Goal: Communication & Community: Share content

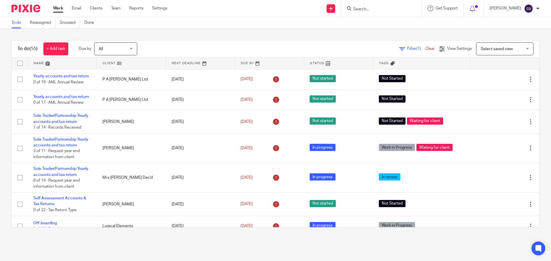
click at [389, 12] on input "Search" at bounding box center [378, 9] width 52 height 5
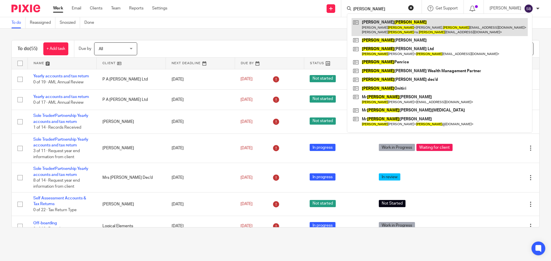
type input "andrews"
click at [380, 25] on link at bounding box center [439, 27] width 176 height 18
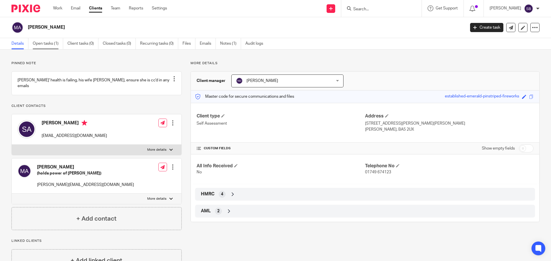
click at [53, 45] on link "Open tasks (1)" at bounding box center [48, 43] width 30 height 11
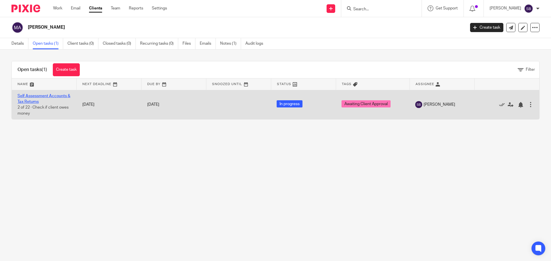
click at [46, 97] on link "Self Assessment Accounts & Tax Returns" at bounding box center [43, 99] width 53 height 10
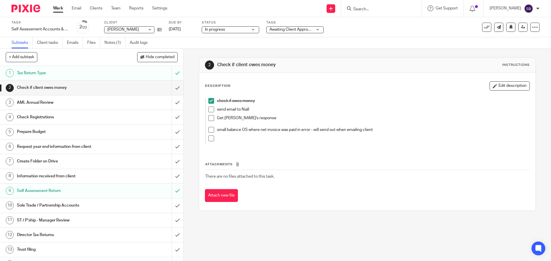
click at [32, 130] on h1 "Prepare Budget" at bounding box center [66, 132] width 99 height 9
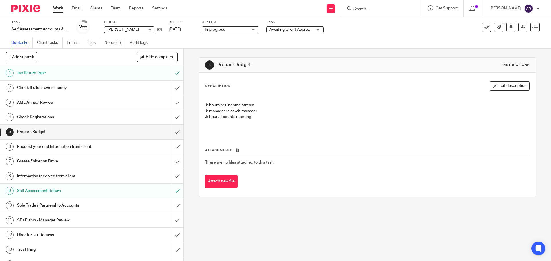
click at [96, 146] on h1 "Request year end information from client" at bounding box center [66, 147] width 99 height 9
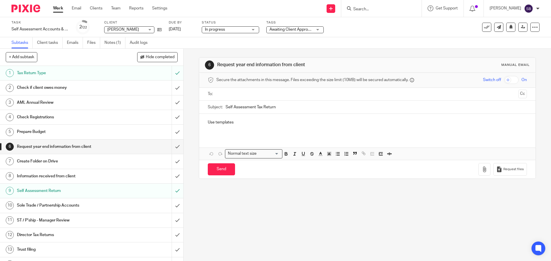
click at [241, 122] on p "Use templates" at bounding box center [367, 123] width 319 height 6
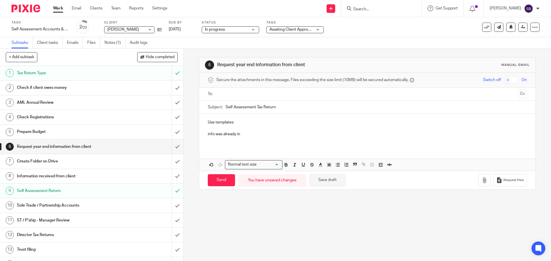
click at [328, 186] on button "Save draft" at bounding box center [327, 180] width 36 height 12
click at [172, 148] on input "submit" at bounding box center [91, 147] width 183 height 14
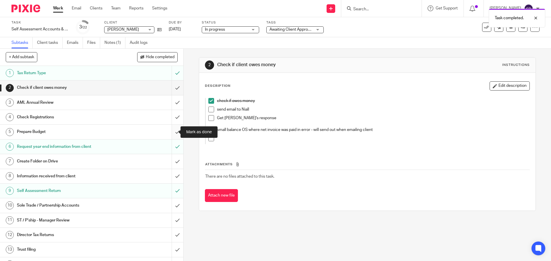
click at [173, 132] on input "submit" at bounding box center [91, 132] width 183 height 14
click at [73, 118] on h1 "Check Registrations" at bounding box center [66, 117] width 99 height 9
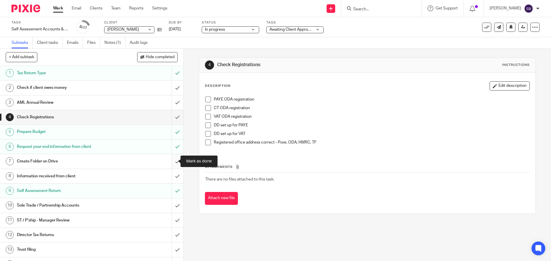
click at [175, 159] on input "submit" at bounding box center [91, 161] width 183 height 14
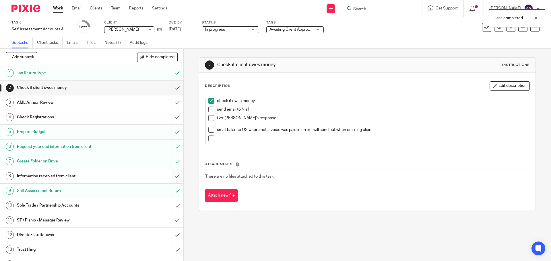
click at [171, 175] on input "submit" at bounding box center [91, 176] width 183 height 14
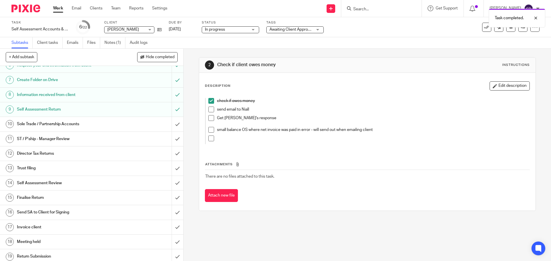
scroll to position [115, 0]
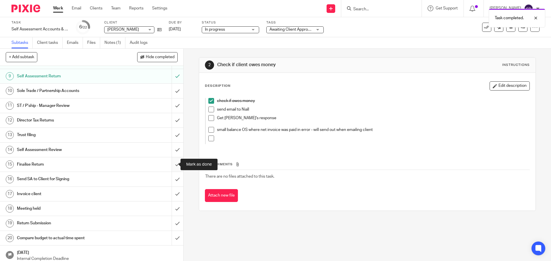
click at [171, 165] on input "submit" at bounding box center [91, 164] width 183 height 14
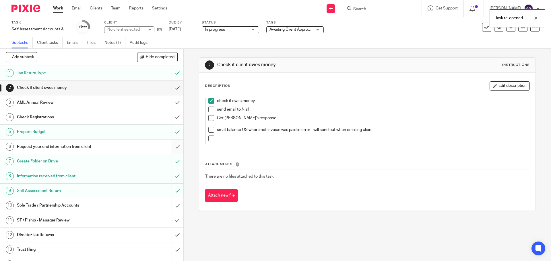
click at [172, 147] on input "submit" at bounding box center [91, 147] width 183 height 14
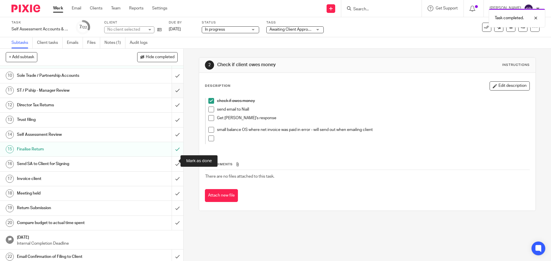
scroll to position [133, 0]
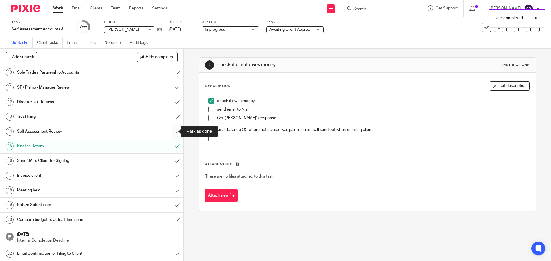
click at [171, 132] on input "submit" at bounding box center [91, 131] width 183 height 14
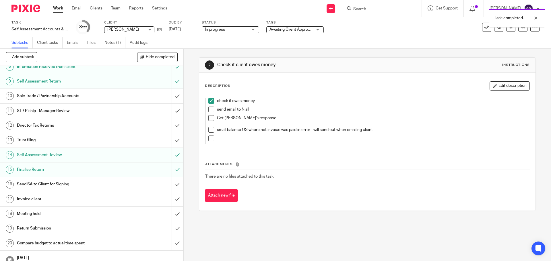
scroll to position [115, 0]
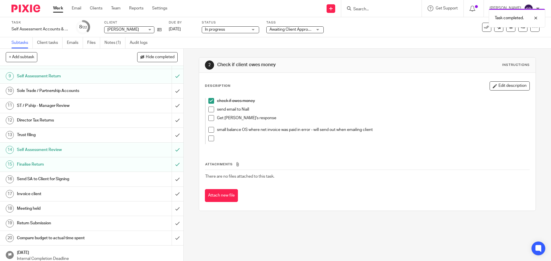
click at [51, 180] on h1 "Send SA to Client for Signing" at bounding box center [66, 179] width 99 height 9
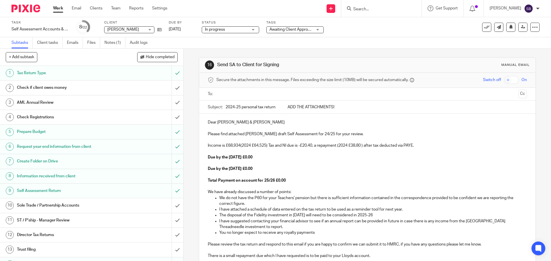
drag, startPoint x: 306, startPoint y: 107, endPoint x: 350, endPoint y: 107, distance: 43.6
click at [348, 107] on input "2024-25 personal tax return ADD THE ATTACHMENTS!" at bounding box center [375, 107] width 301 height 13
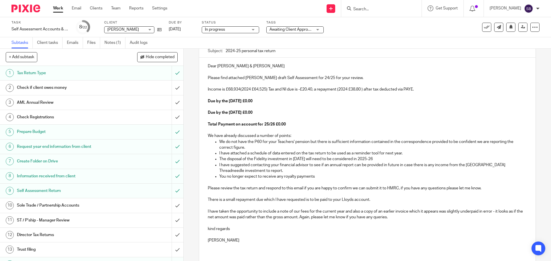
scroll to position [32, 0]
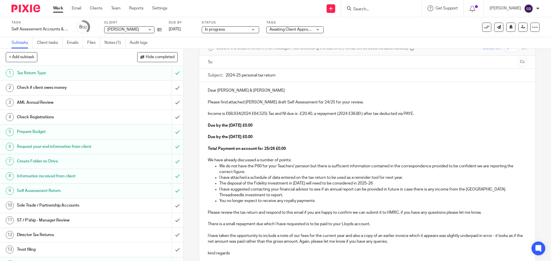
type input "2024-25 personal tax return"
click at [240, 114] on p "Income is £68,934(2024 £64,525) Tax and NI due is -£20.40, a repayment (2024 £3…" at bounding box center [367, 114] width 319 height 6
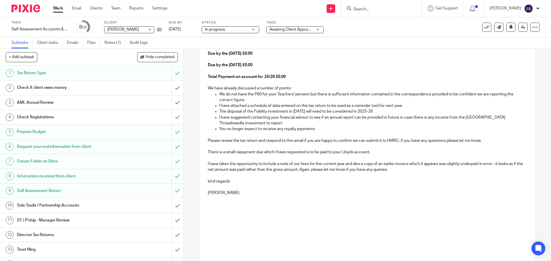
scroll to position [147, 0]
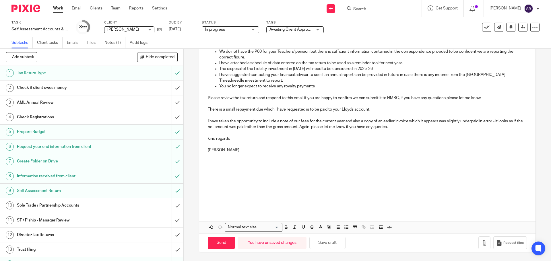
click at [208, 123] on p "I have taken the opportunity to include a note of our fees for the current year…" at bounding box center [367, 124] width 319 height 12
click at [362, 170] on p at bounding box center [367, 168] width 319 height 6
click at [478, 246] on button "button" at bounding box center [484, 243] width 12 height 13
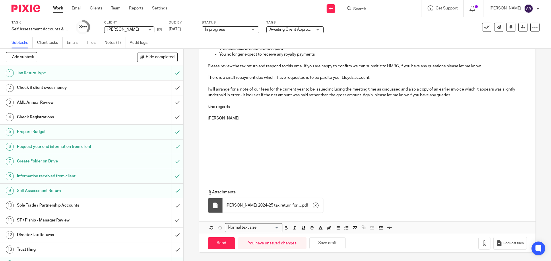
scroll to position [179, 0]
click at [481, 245] on icon "button" at bounding box center [484, 243] width 6 height 6
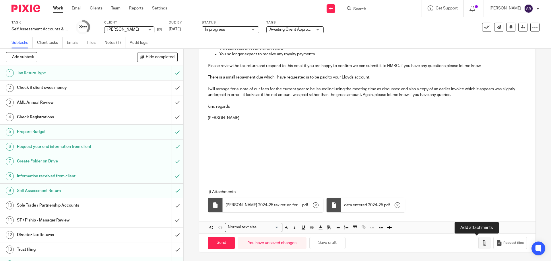
click at [481, 241] on icon "button" at bounding box center [484, 243] width 6 height 6
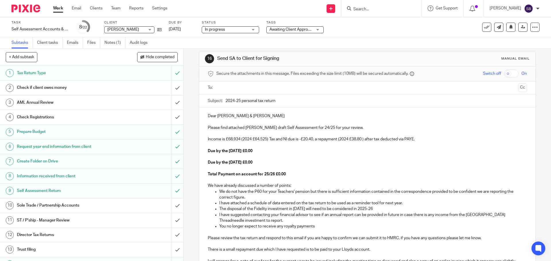
scroll to position [0, 0]
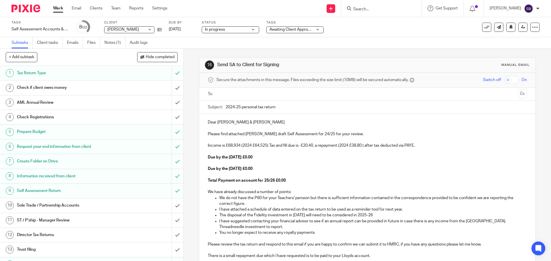
click at [220, 95] on input "text" at bounding box center [366, 94] width 297 height 7
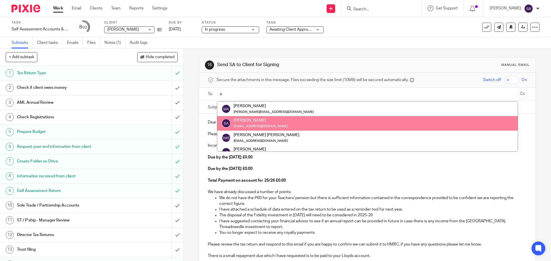
type input "s"
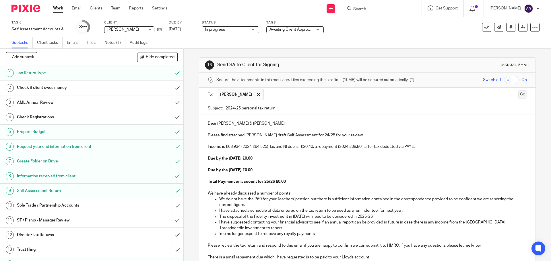
click at [518, 94] on button "Cc" at bounding box center [522, 94] width 9 height 9
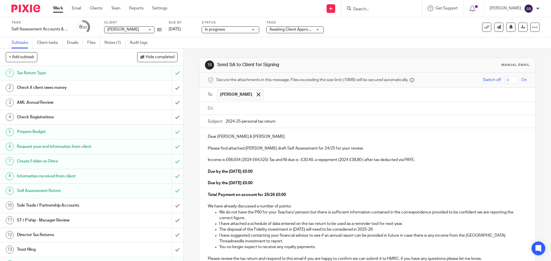
click at [233, 110] on input "text" at bounding box center [371, 108] width 306 height 7
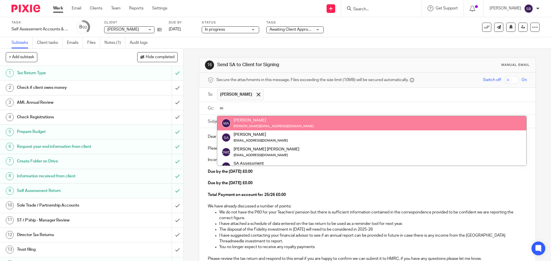
type input "m"
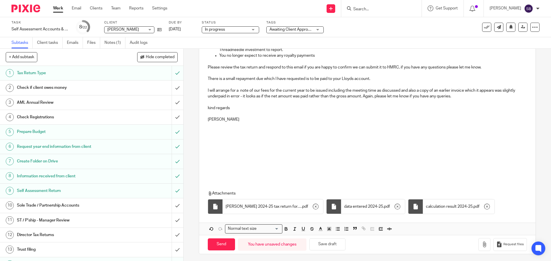
scroll to position [194, 0]
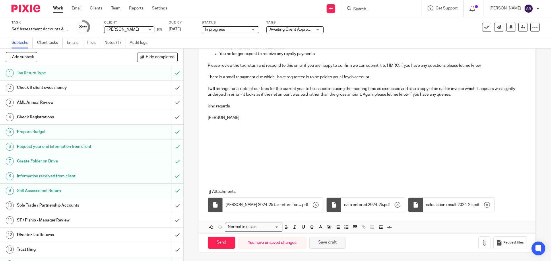
click at [335, 247] on button "Save draft" at bounding box center [327, 243] width 36 height 12
click at [221, 245] on input "Send" at bounding box center [221, 243] width 27 height 12
type input "Sent"
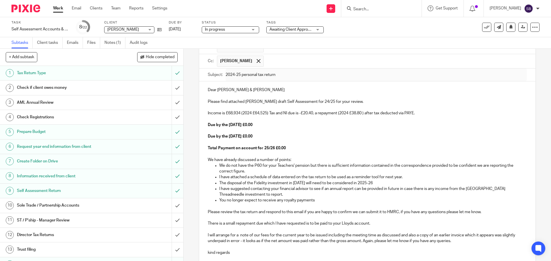
scroll to position [22, 0]
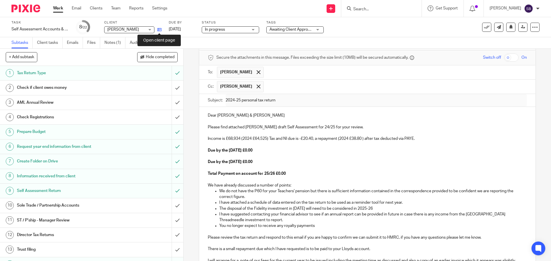
click at [158, 29] on icon at bounding box center [159, 30] width 4 height 4
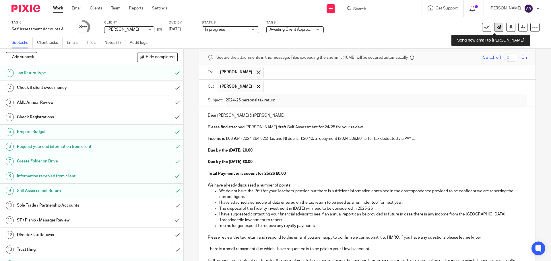
click at [496, 27] on icon at bounding box center [498, 27] width 4 height 4
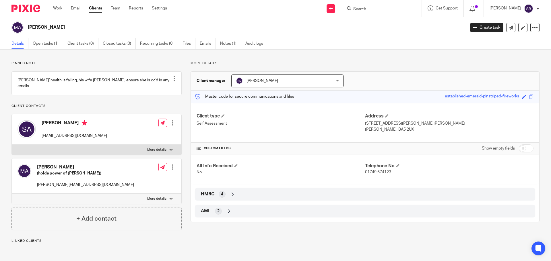
click at [172, 125] on div at bounding box center [173, 123] width 6 height 6
click at [138, 136] on link "Edit contact" at bounding box center [145, 136] width 55 height 8
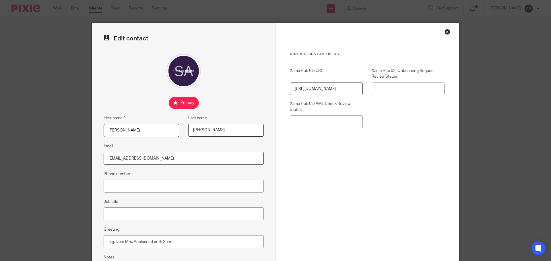
drag, startPoint x: 162, startPoint y: 159, endPoint x: 105, endPoint y: 159, distance: 57.1
click at [105, 159] on input "[EMAIL_ADDRESS][DOMAIN_NAME]" at bounding box center [184, 158] width 160 height 13
drag, startPoint x: 444, startPoint y: 33, endPoint x: 435, endPoint y: 27, distance: 10.9
click at [445, 33] on div "Close this dialog window" at bounding box center [447, 32] width 6 height 6
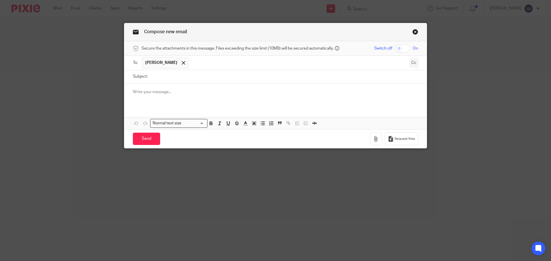
click at [412, 64] on button "Cc" at bounding box center [413, 63] width 9 height 9
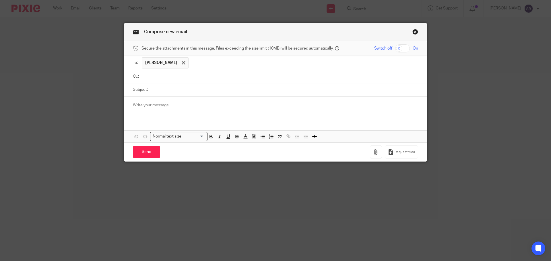
click at [156, 75] on input "text" at bounding box center [279, 76] width 272 height 7
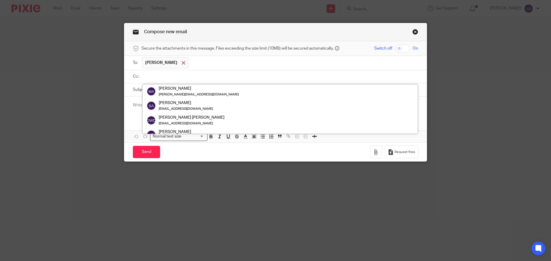
click at [182, 63] on span at bounding box center [184, 63] width 4 height 4
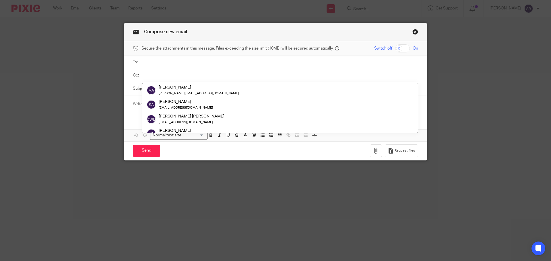
click at [177, 63] on input "text" at bounding box center [279, 62] width 272 height 7
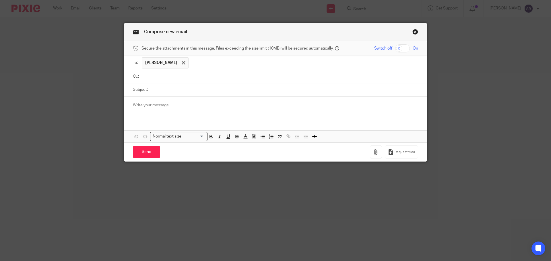
click at [162, 89] on input "Subject:" at bounding box center [284, 89] width 267 height 13
type input "Invoices"
click at [133, 104] on p at bounding box center [275, 105] width 285 height 6
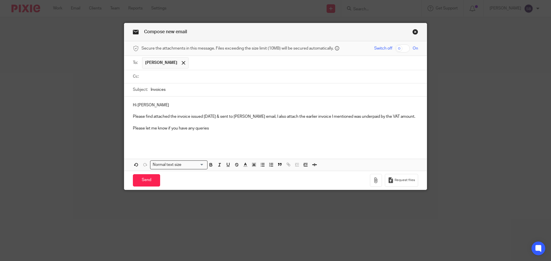
click at [327, 118] on p "Please find attached the invoice issued today & sent to Stuart's email, I also …" at bounding box center [275, 117] width 285 height 6
click at [211, 130] on p "Please let me know if you have any queries" at bounding box center [275, 129] width 285 height 6
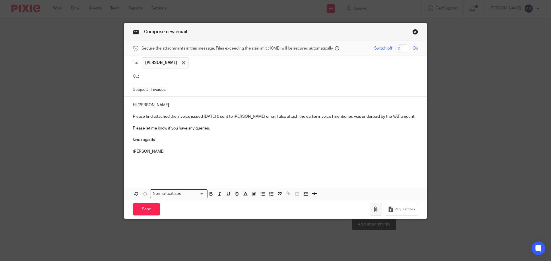
click at [376, 212] on icon "button" at bounding box center [376, 210] width 6 height 6
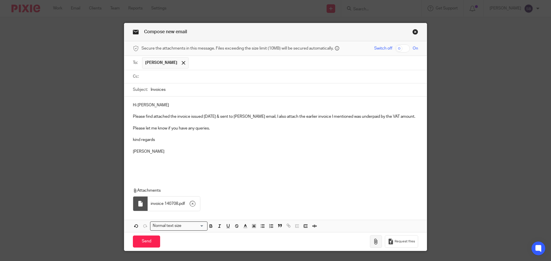
click at [374, 242] on icon "button" at bounding box center [376, 242] width 6 height 6
click at [143, 244] on input "Send" at bounding box center [146, 242] width 27 height 12
